Goal: Complete application form: Complete application form

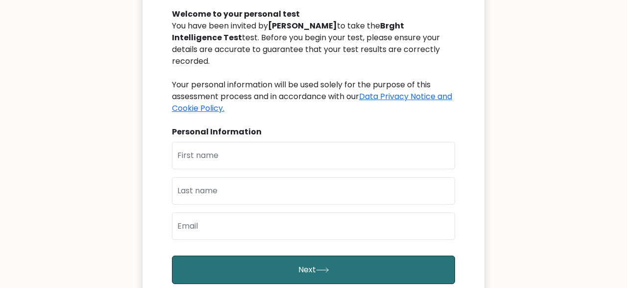
scroll to position [108, 0]
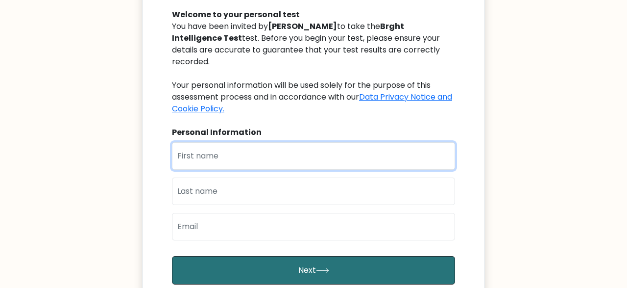
click at [186, 142] on input "text" at bounding box center [313, 155] width 283 height 27
type input "Chidera"
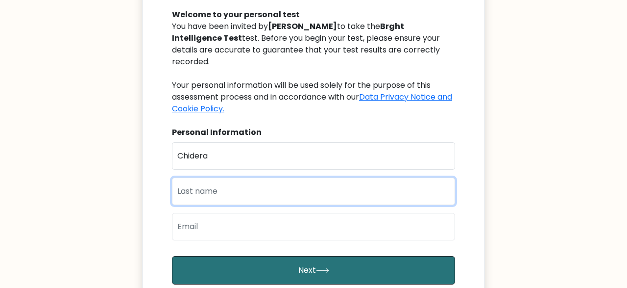
click at [193, 177] on input "text" at bounding box center [313, 190] width 283 height 27
type input "Ohanenye"
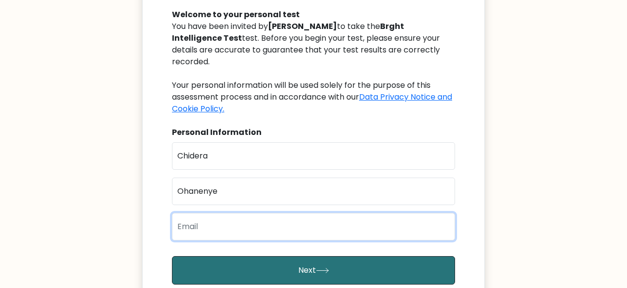
click at [196, 213] on input "email" at bounding box center [313, 226] width 283 height 27
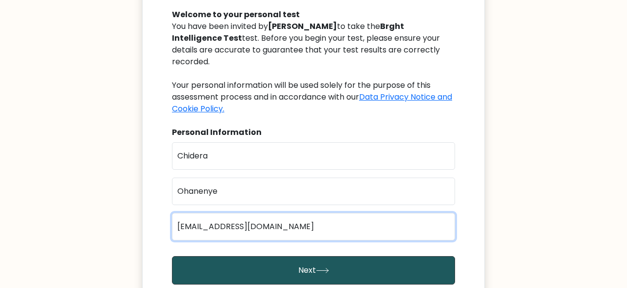
type input "[EMAIL_ADDRESS][DOMAIN_NAME]"
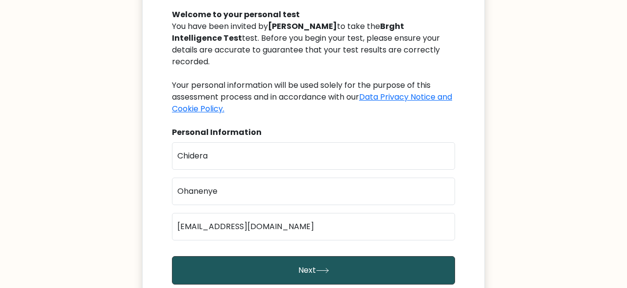
click at [254, 266] on button "Next" at bounding box center [313, 270] width 283 height 28
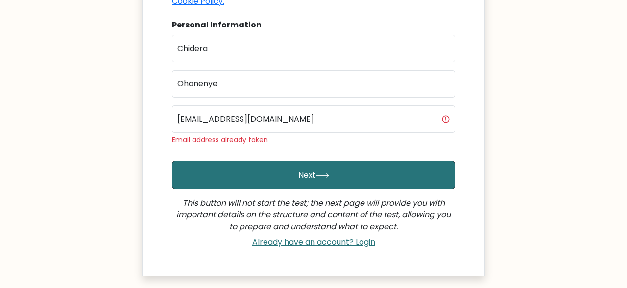
scroll to position [216, 0]
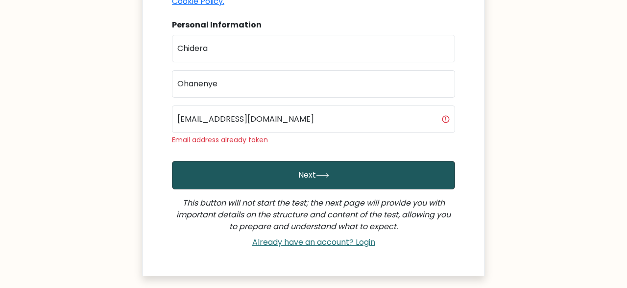
click at [298, 170] on button "Next" at bounding box center [313, 175] width 283 height 28
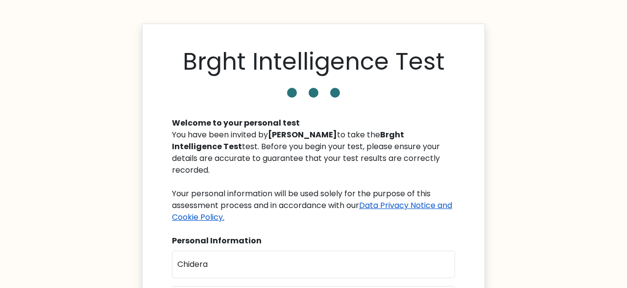
click at [380, 199] on link "Data Privacy Notice and Cookie Policy." at bounding box center [312, 210] width 280 height 23
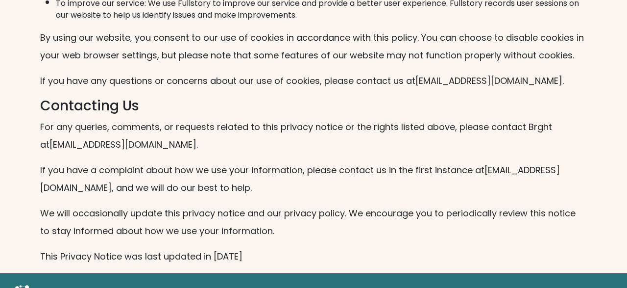
scroll to position [2329, 0]
